Goal: Entertainment & Leisure: Consume media (video, audio)

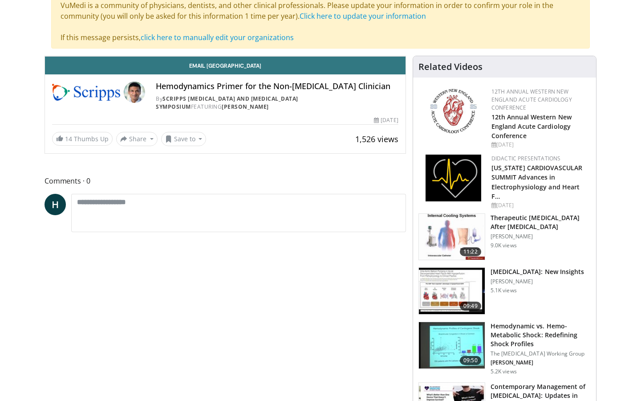
click at [238, 69] on icon "Video Player" at bounding box center [225, 56] width 25 height 25
